Goal: Information Seeking & Learning: Learn about a topic

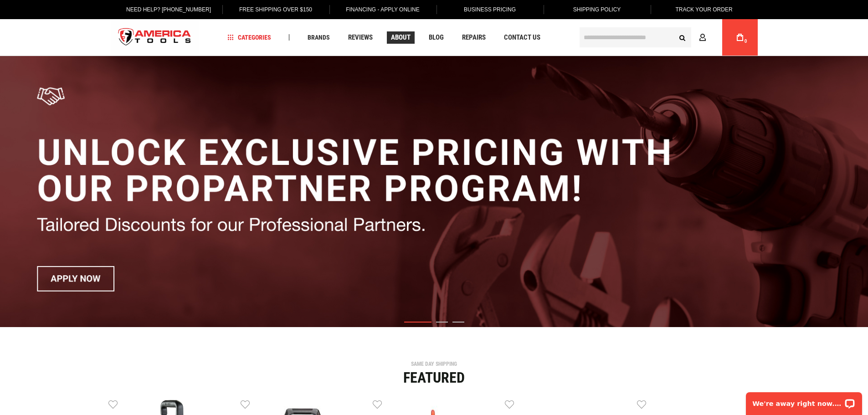
click at [392, 36] on span "About" at bounding box center [401, 37] width 20 height 7
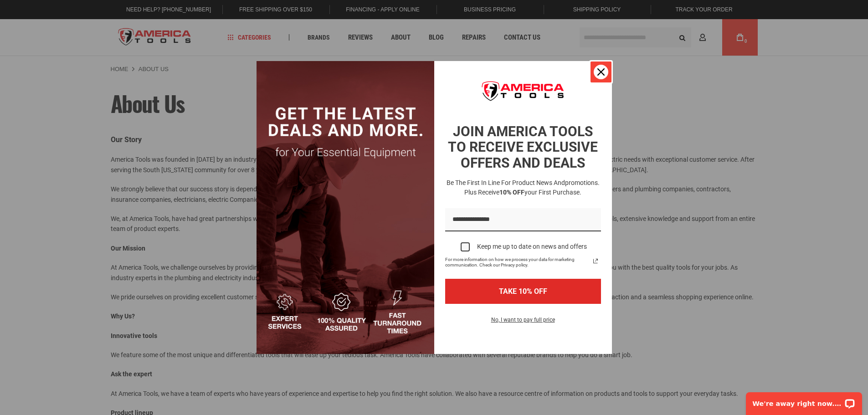
click at [599, 69] on icon "close icon" at bounding box center [600, 71] width 7 height 7
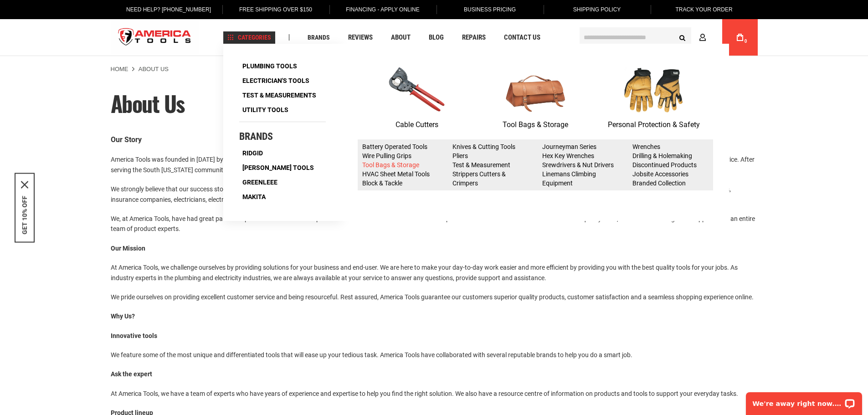
click at [378, 163] on link "Tool Bags & Storage" at bounding box center [390, 164] width 57 height 7
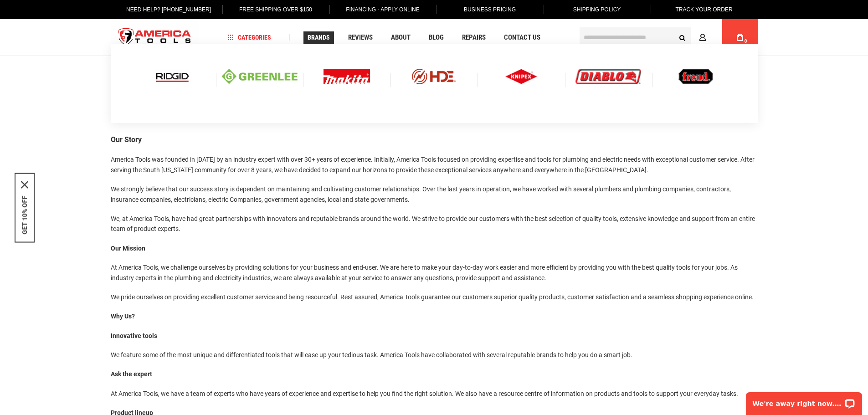
click at [170, 72] on img at bounding box center [173, 76] width 38 height 15
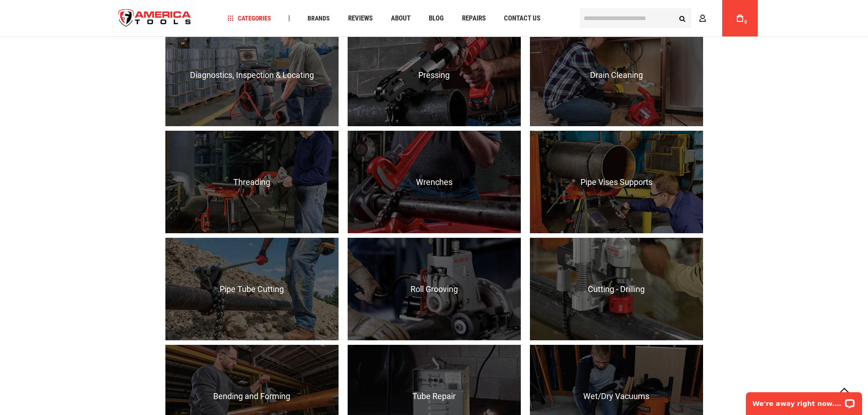
scroll to position [775, 0]
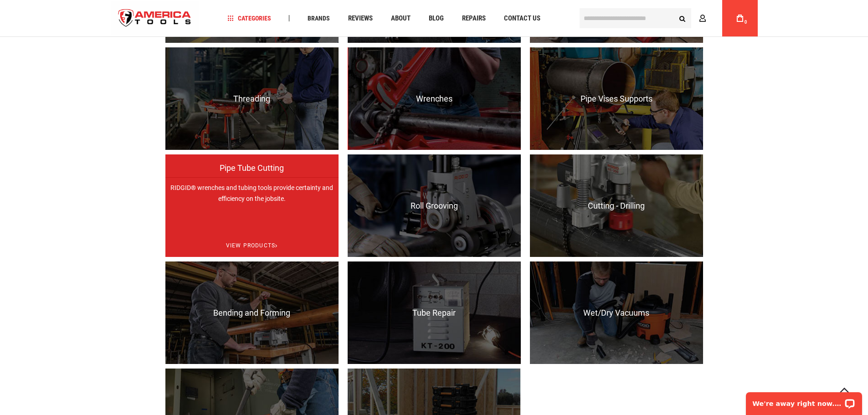
click at [283, 195] on p "RIDGID® wrenches and tubing tools provide certainty and efficiency on the jobsi…" at bounding box center [251, 228] width 173 height 103
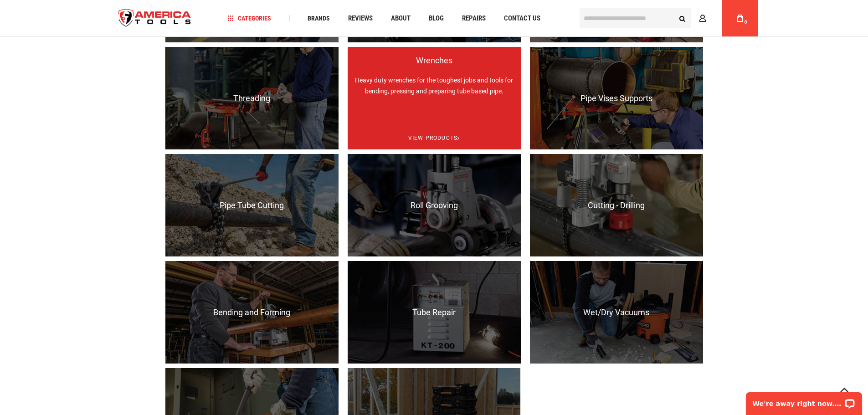
click at [424, 78] on p "Heavy duty wrenches for the toughest jobs and tools for bending, pressing and p…" at bounding box center [434, 121] width 173 height 103
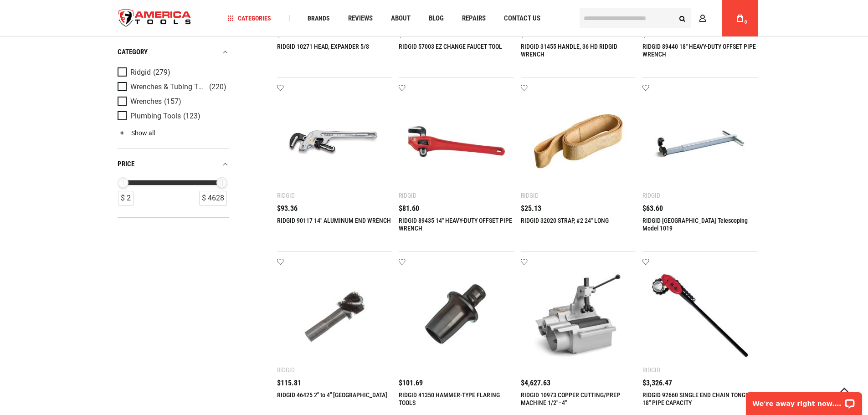
scroll to position [319, 0]
drag, startPoint x: 411, startPoint y: 228, endPoint x: 400, endPoint y: 220, distance: 13.4
click at [400, 220] on div "RIDGID 89435 14" HEAVY-DUTY OFFSET PIPE WRENCH" at bounding box center [456, 228] width 115 height 23
copy link "RIDGID 89435 14" HEAVY-DUTY OFFSET PIPE WRENCH"
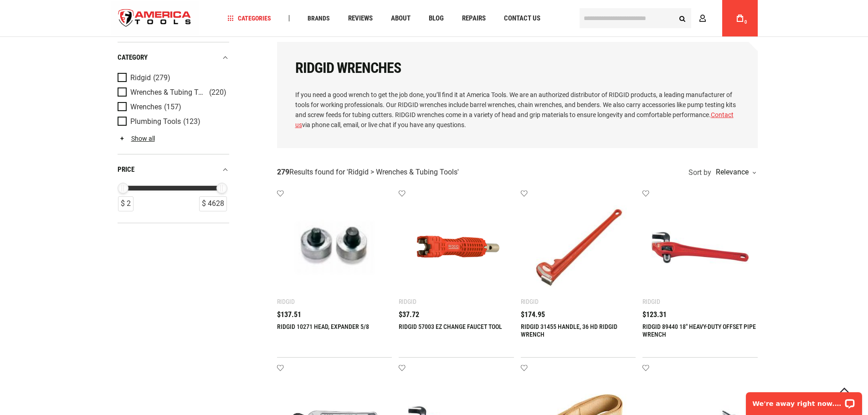
scroll to position [0, 0]
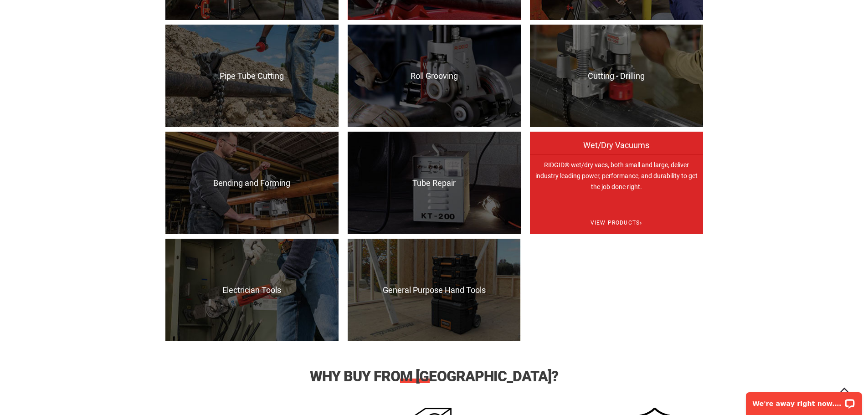
scroll to position [905, 0]
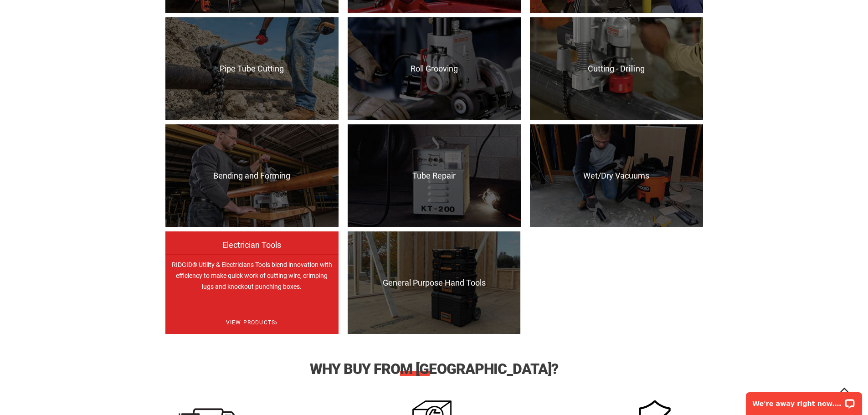
click at [251, 267] on p "RIDGID® Utility & Electricians Tools blend innovation with efficiency to make q…" at bounding box center [251, 305] width 173 height 103
